Goal: Entertainment & Leisure: Browse casually

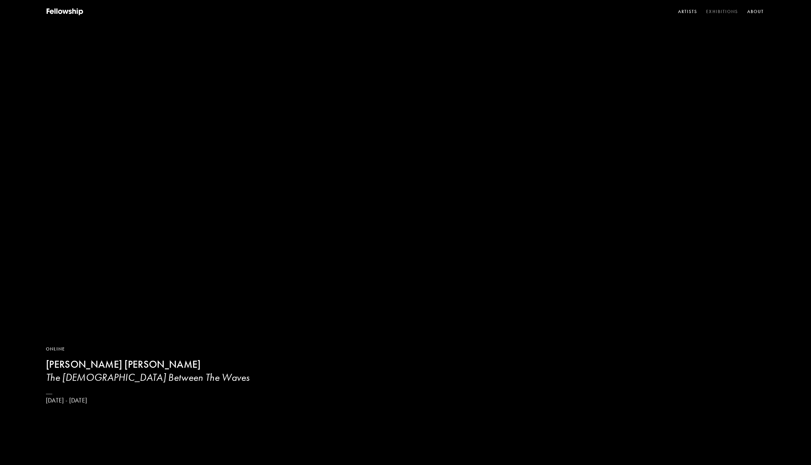
click at [720, 10] on link "Exhibitions" at bounding box center [722, 12] width 34 height 10
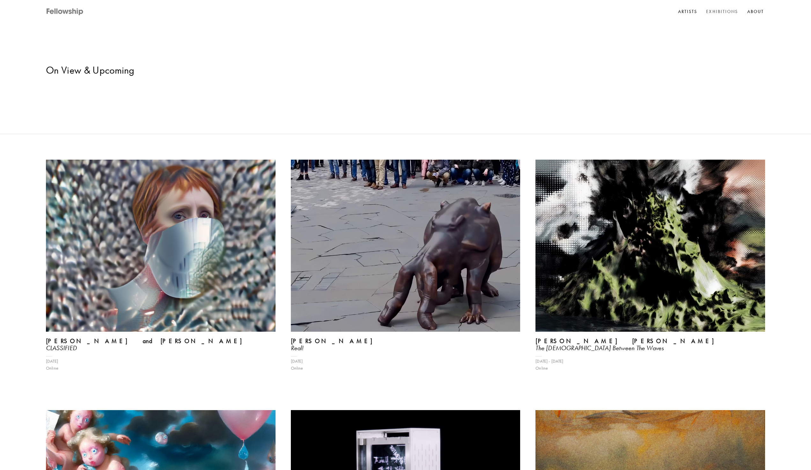
click at [67, 11] on icon at bounding box center [65, 12] width 38 height 8
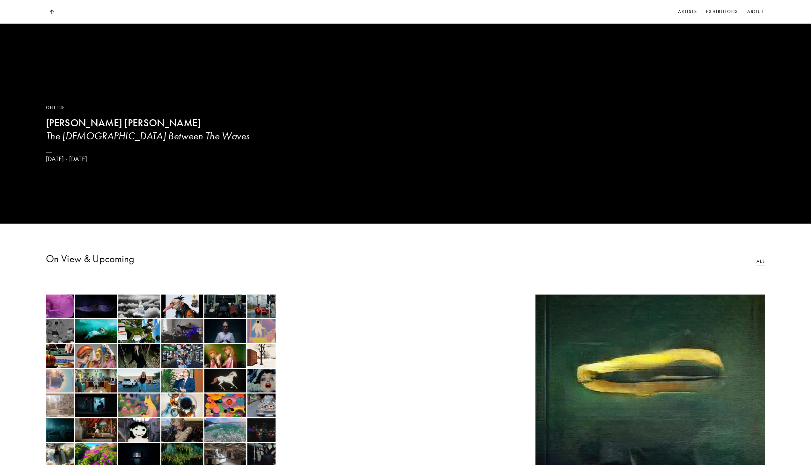
scroll to position [434, 0]
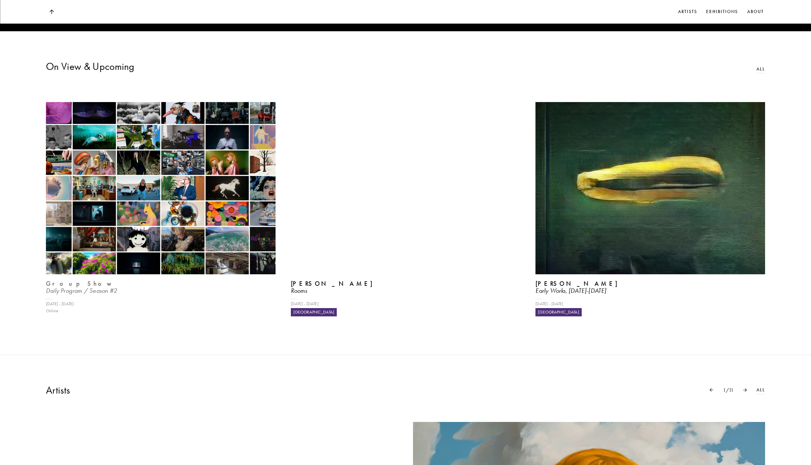
click at [222, 202] on img at bounding box center [160, 187] width 236 height 177
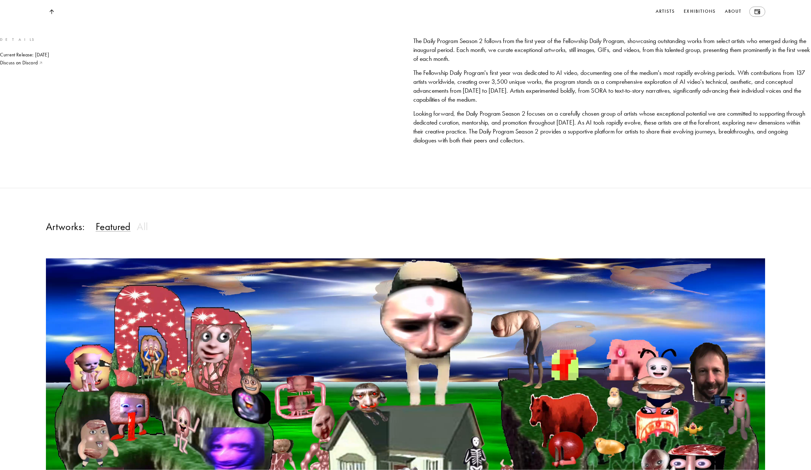
scroll to position [650, 0]
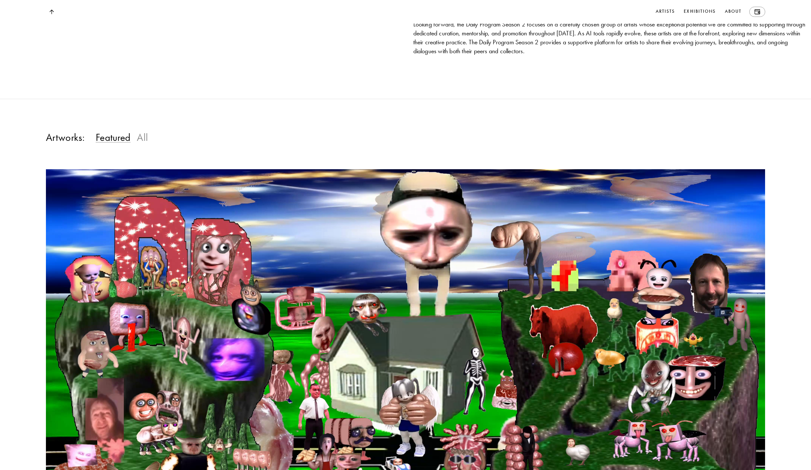
click at [143, 136] on h3 "All" at bounding box center [142, 137] width 11 height 13
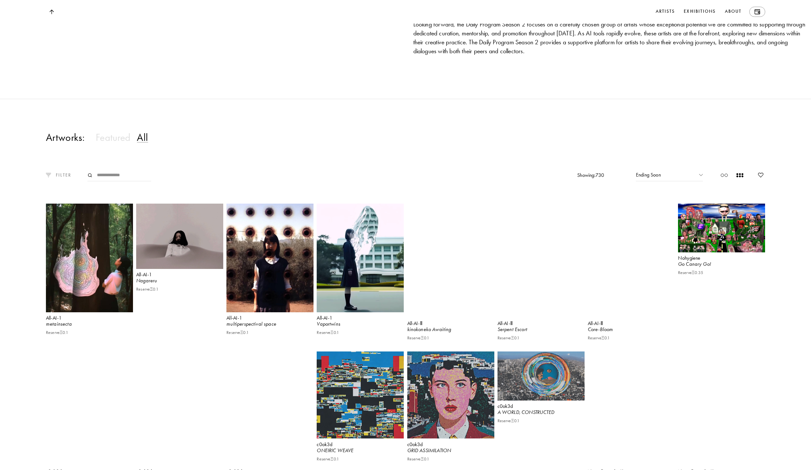
click at [61, 176] on p "FILTER" at bounding box center [61, 175] width 20 height 7
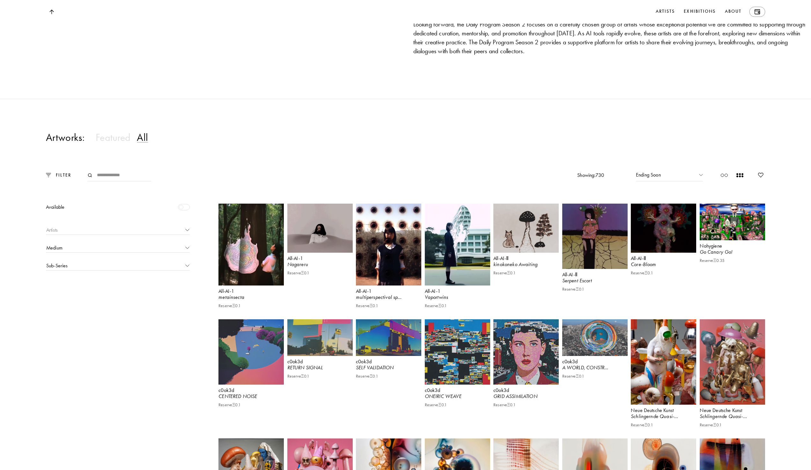
click at [65, 230] on div "Artists" at bounding box center [117, 231] width 143 height 8
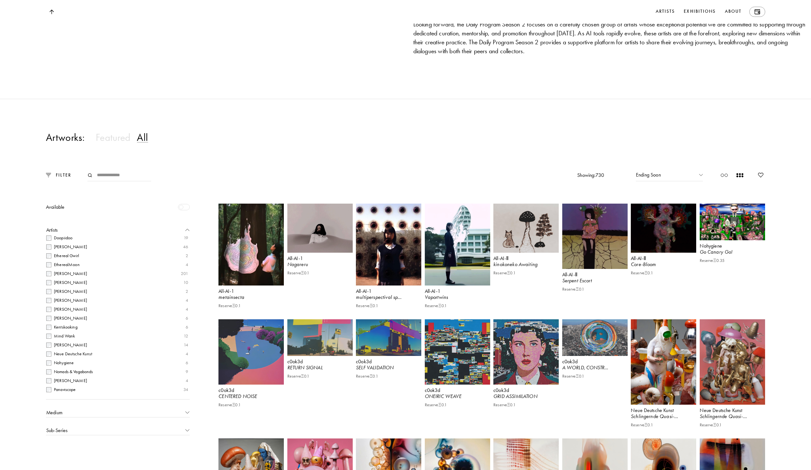
scroll to position [287, 0]
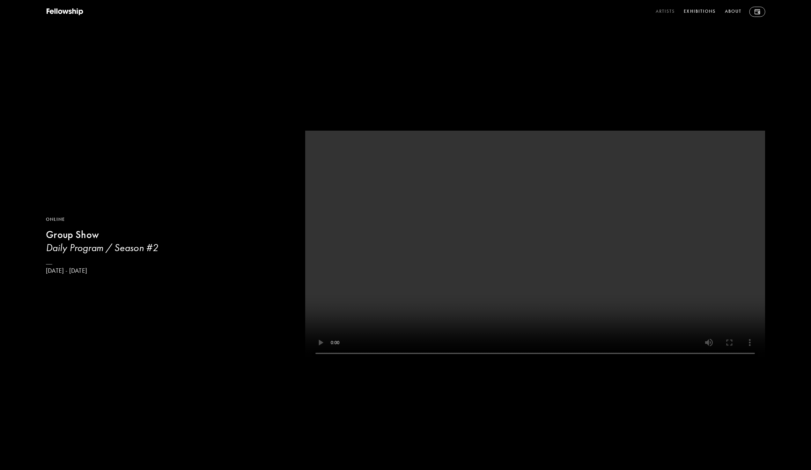
click at [667, 11] on link "Artists" at bounding box center [665, 12] width 22 height 10
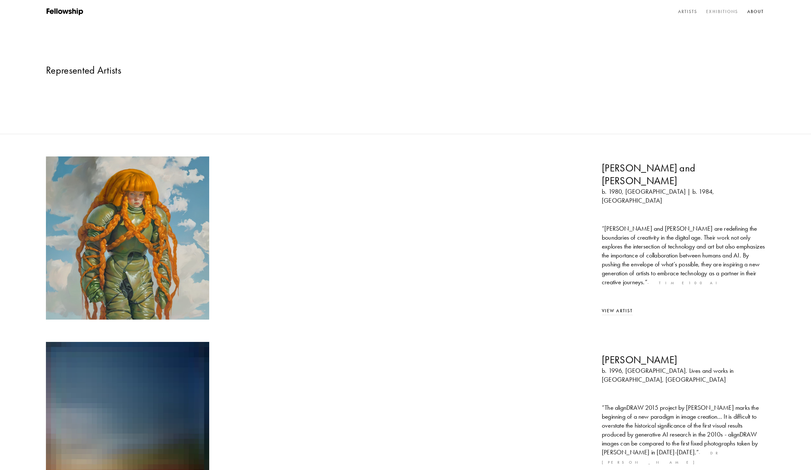
click at [713, 12] on link "Exhibitions" at bounding box center [722, 12] width 34 height 10
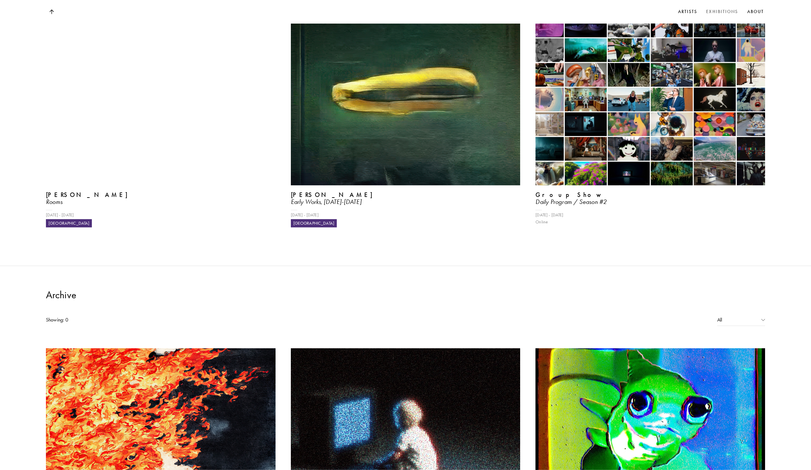
scroll to position [650, 0]
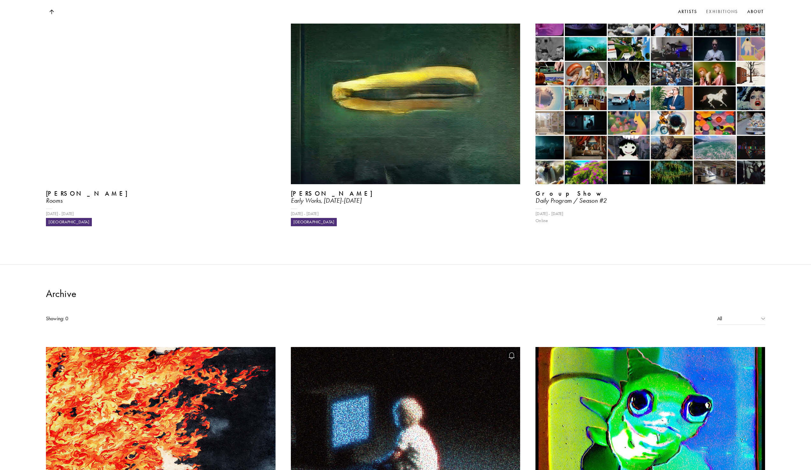
click at [393, 351] on img at bounding box center [405, 433] width 236 height 177
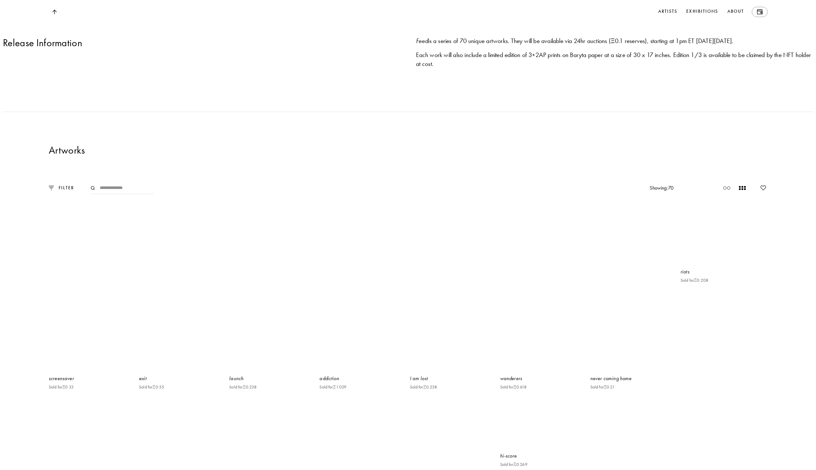
scroll to position [867, 0]
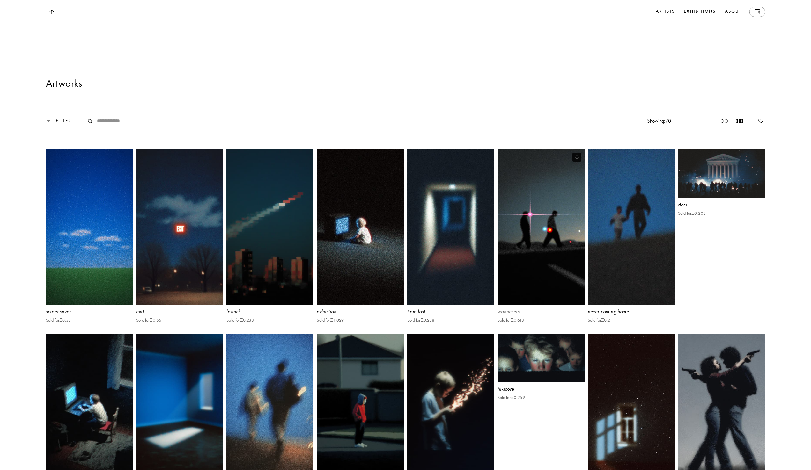
click at [523, 259] on img at bounding box center [541, 227] width 90 height 160
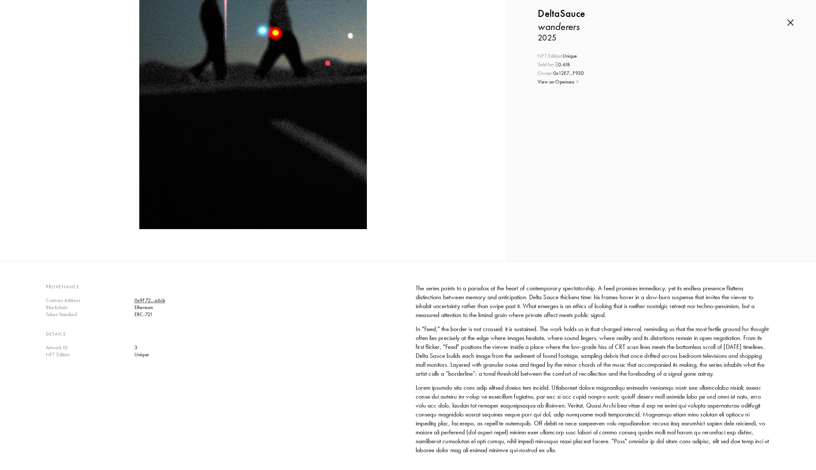
scroll to position [306, 0]
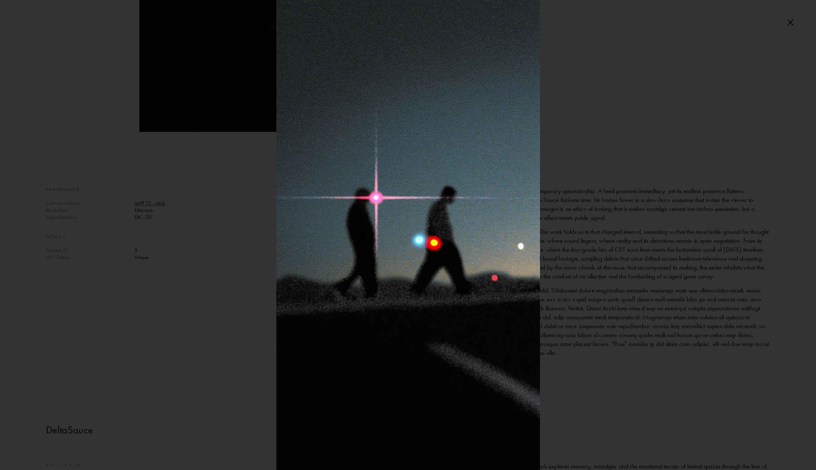
click at [630, 247] on div at bounding box center [408, 235] width 816 height 470
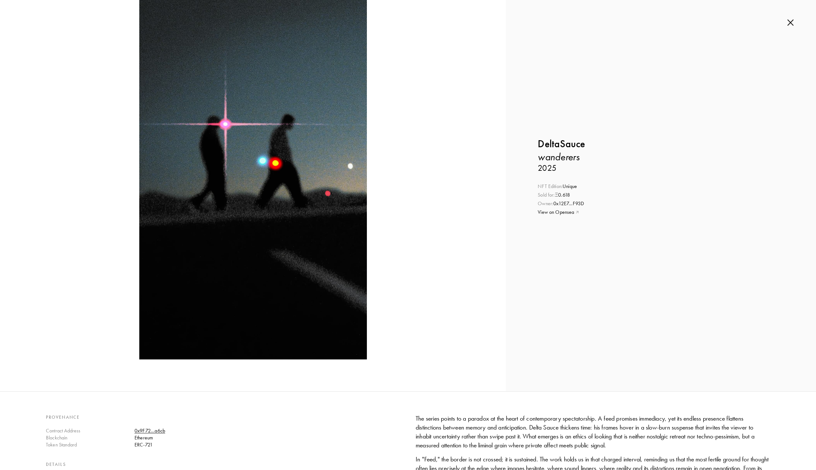
scroll to position [0, 0]
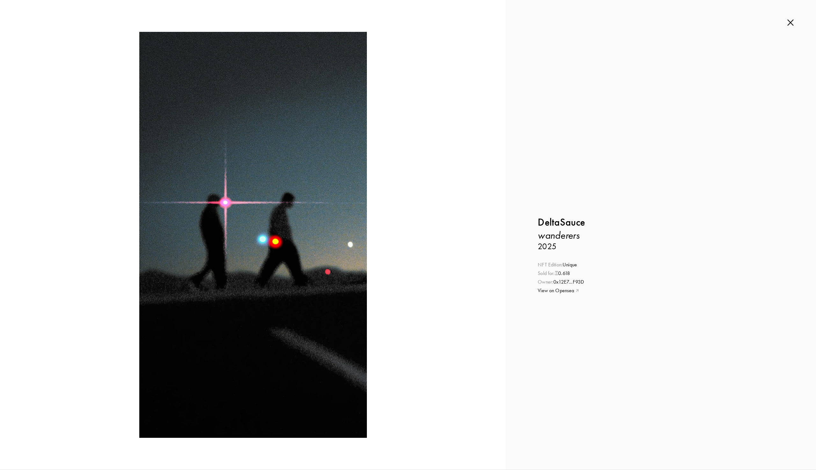
click at [789, 21] on img at bounding box center [791, 22] width 6 height 7
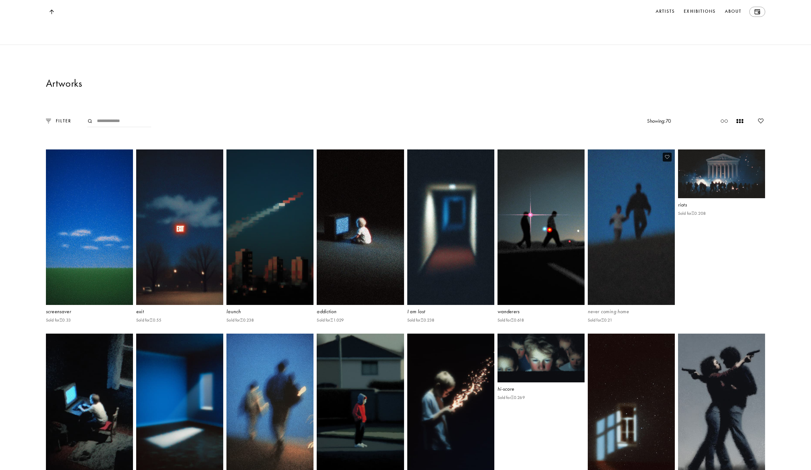
click at [604, 257] on img at bounding box center [631, 227] width 90 height 160
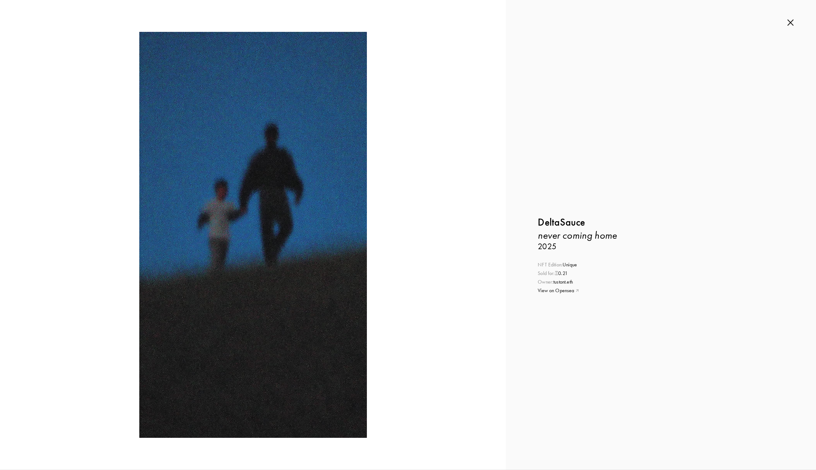
click at [790, 22] on img at bounding box center [791, 22] width 6 height 7
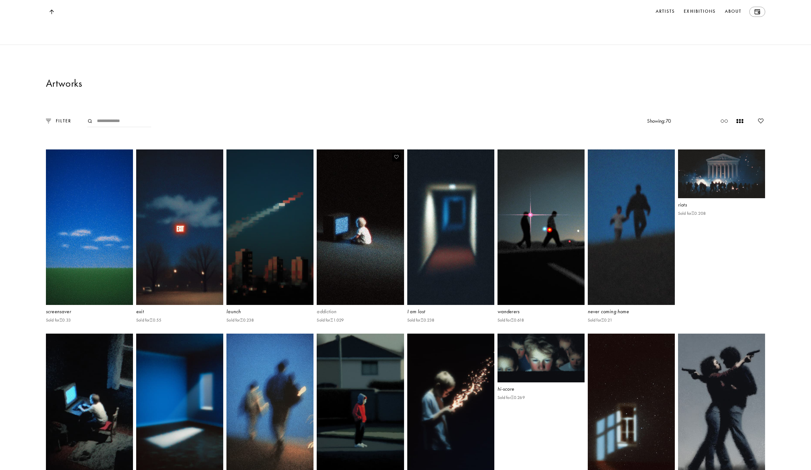
click at [359, 262] on img at bounding box center [360, 227] width 90 height 160
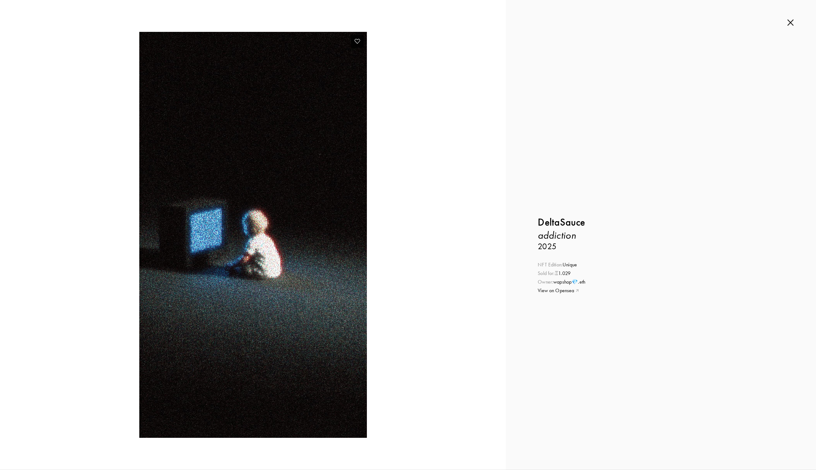
click at [352, 256] on img at bounding box center [253, 235] width 228 height 406
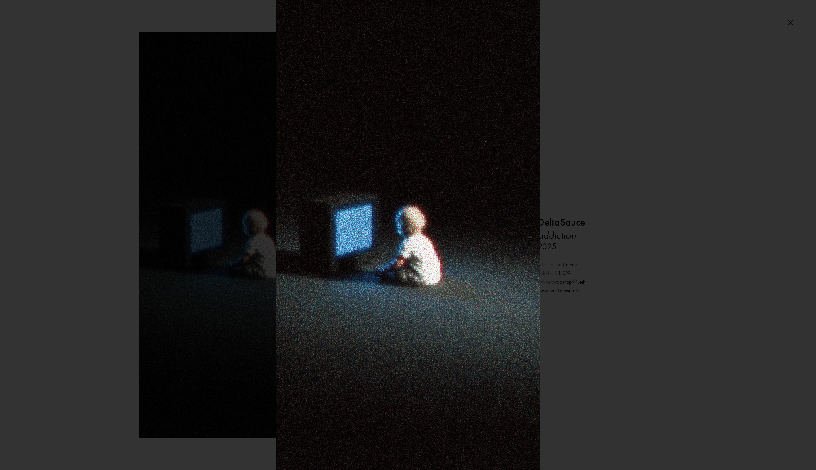
click at [352, 256] on img at bounding box center [408, 235] width 264 height 470
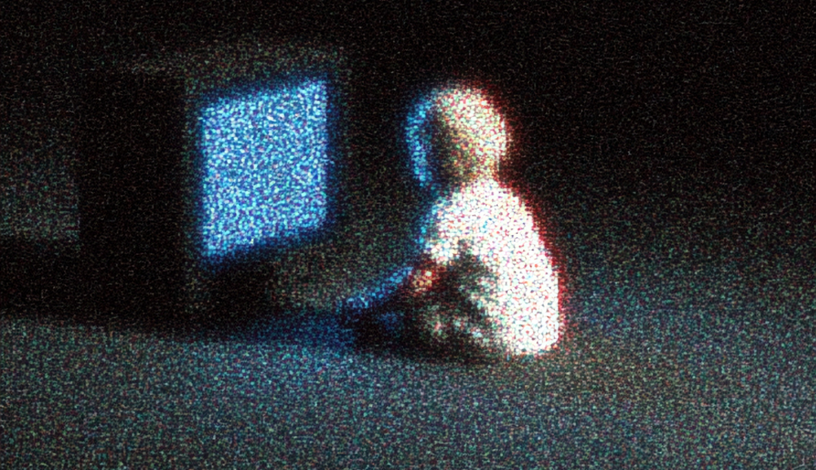
click at [361, 255] on img at bounding box center [450, 185] width 901 height 1607
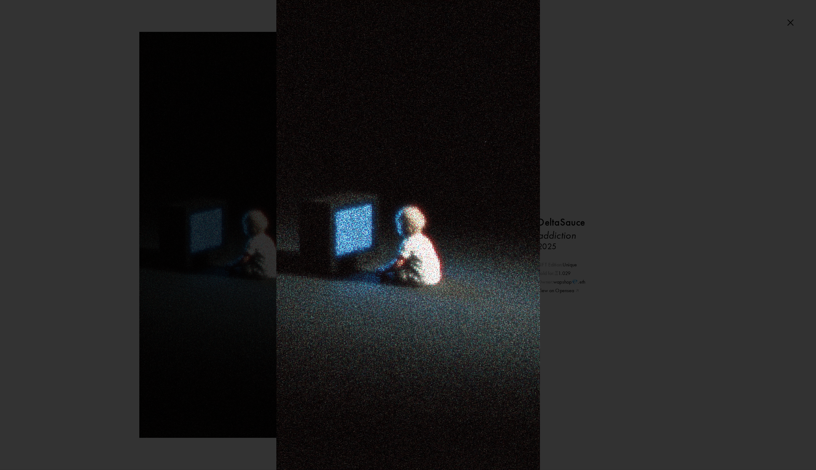
click at [650, 152] on div at bounding box center [408, 235] width 816 height 470
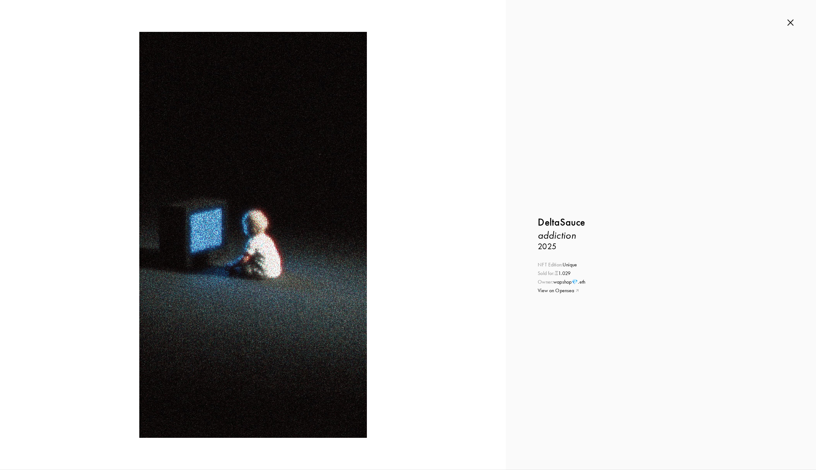
click at [793, 21] on img at bounding box center [791, 22] width 6 height 7
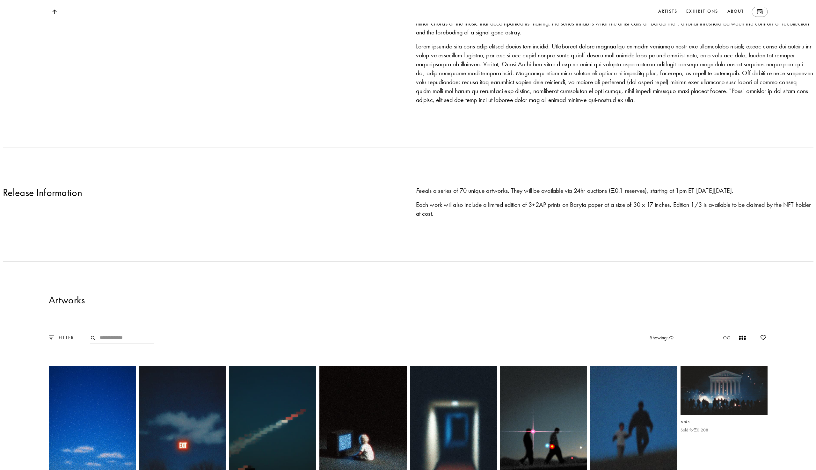
scroll to position [867, 0]
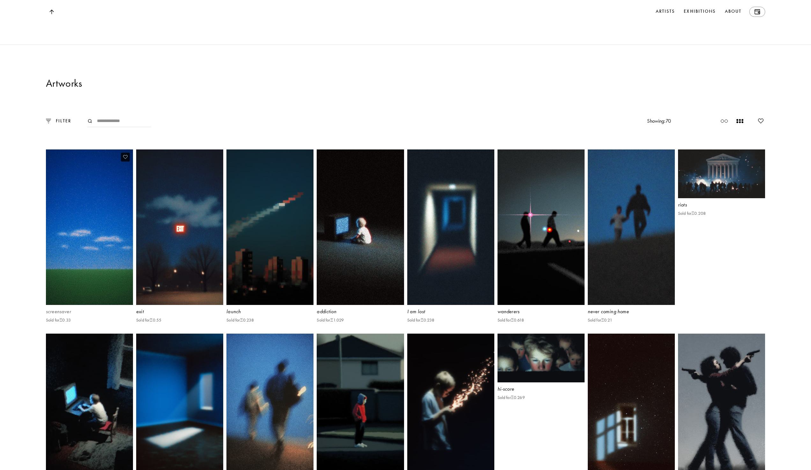
click at [98, 216] on img at bounding box center [90, 227] width 90 height 160
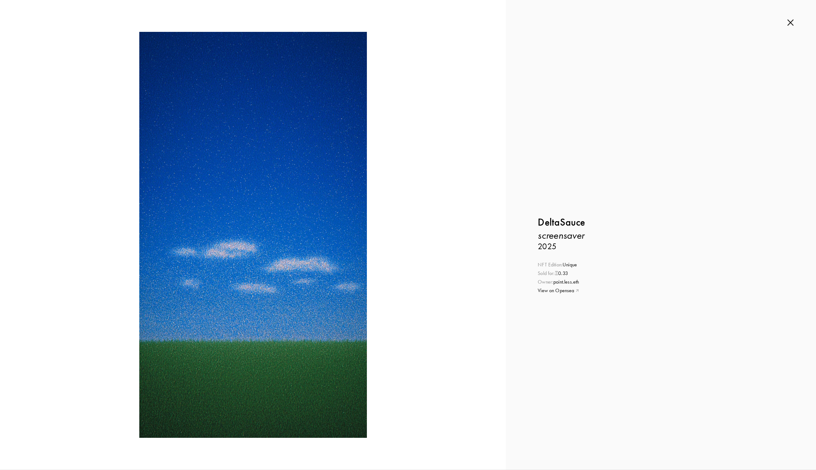
click at [788, 22] on img at bounding box center [791, 22] width 6 height 7
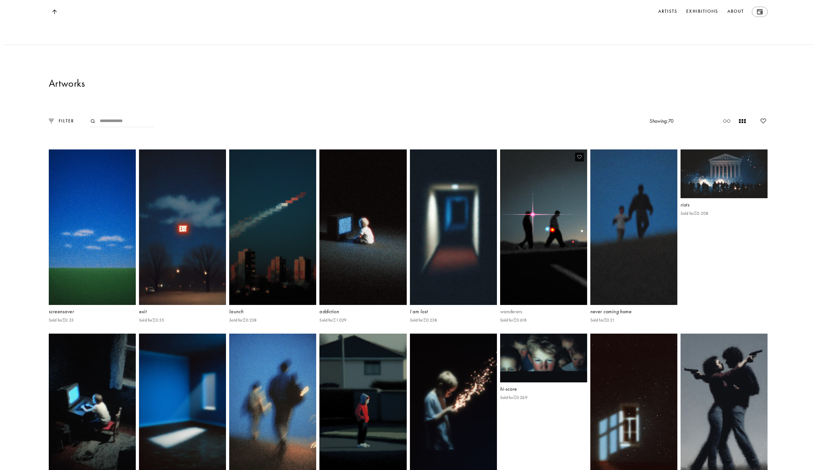
scroll to position [1084, 0]
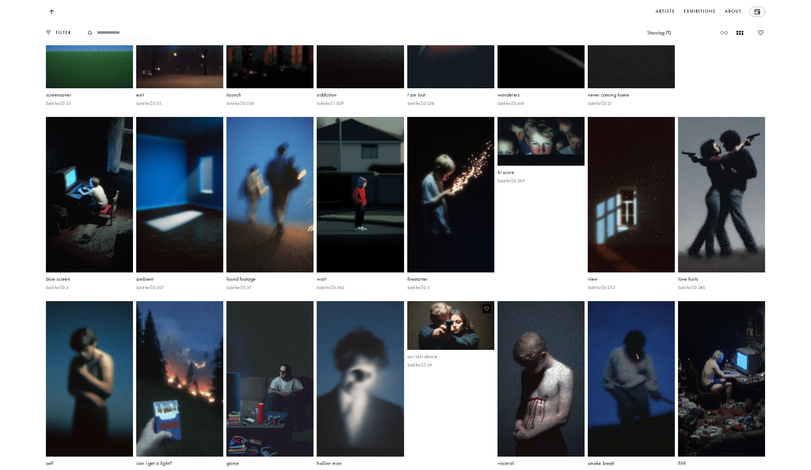
click at [451, 351] on img at bounding box center [451, 326] width 90 height 50
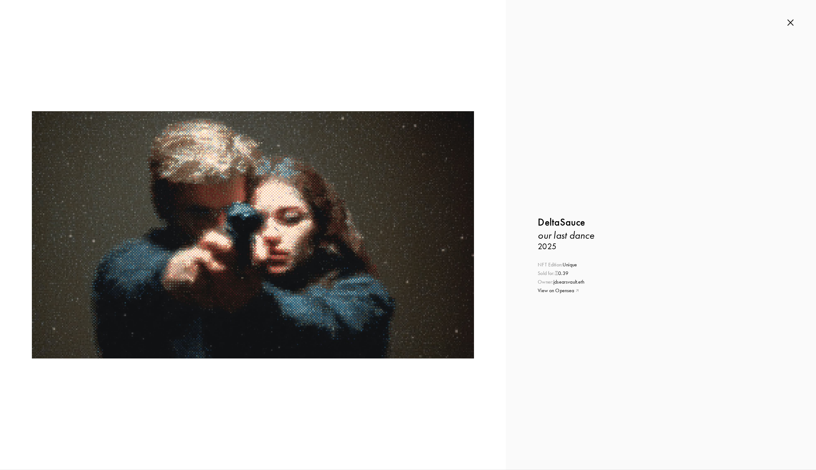
click at [789, 23] on img at bounding box center [791, 22] width 6 height 7
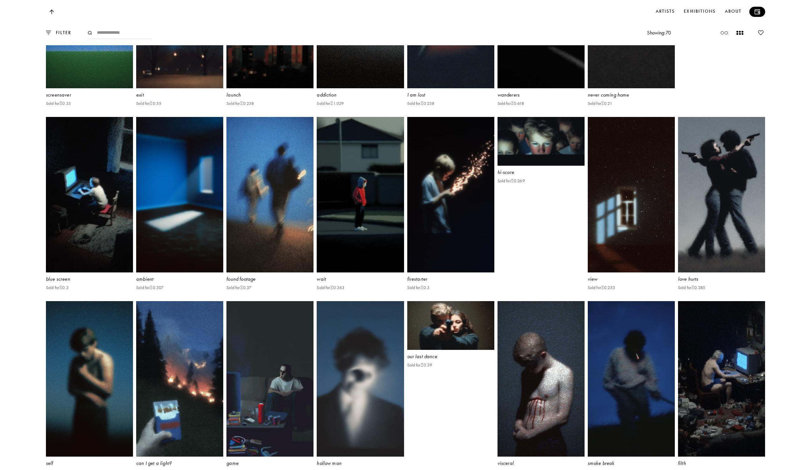
click at [759, 12] on img at bounding box center [757, 11] width 6 height 5
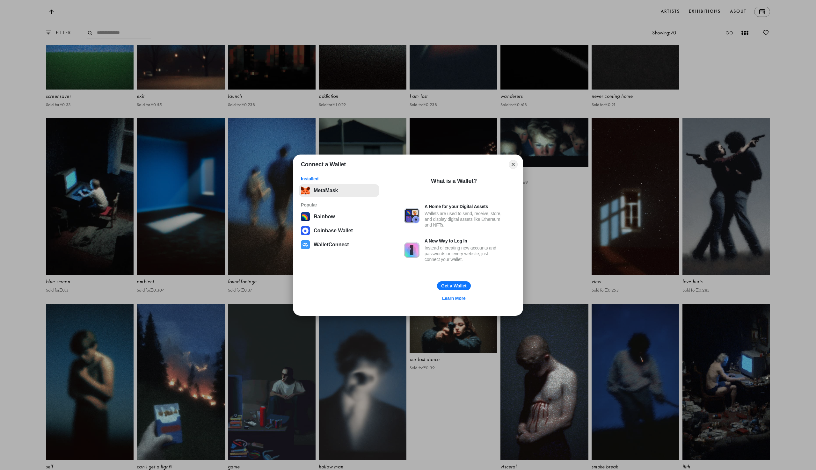
click at [331, 189] on button "MetaMask" at bounding box center [339, 190] width 80 height 13
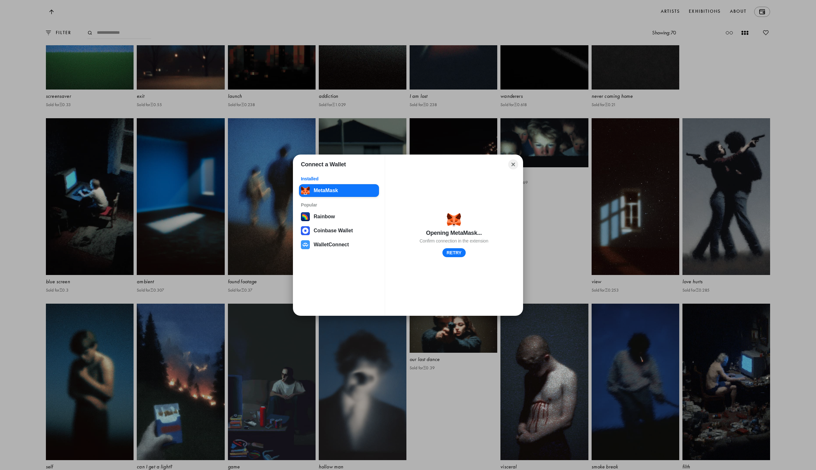
click at [513, 164] on button "Close" at bounding box center [514, 164] width 10 height 10
